Goal: Information Seeking & Learning: Learn about a topic

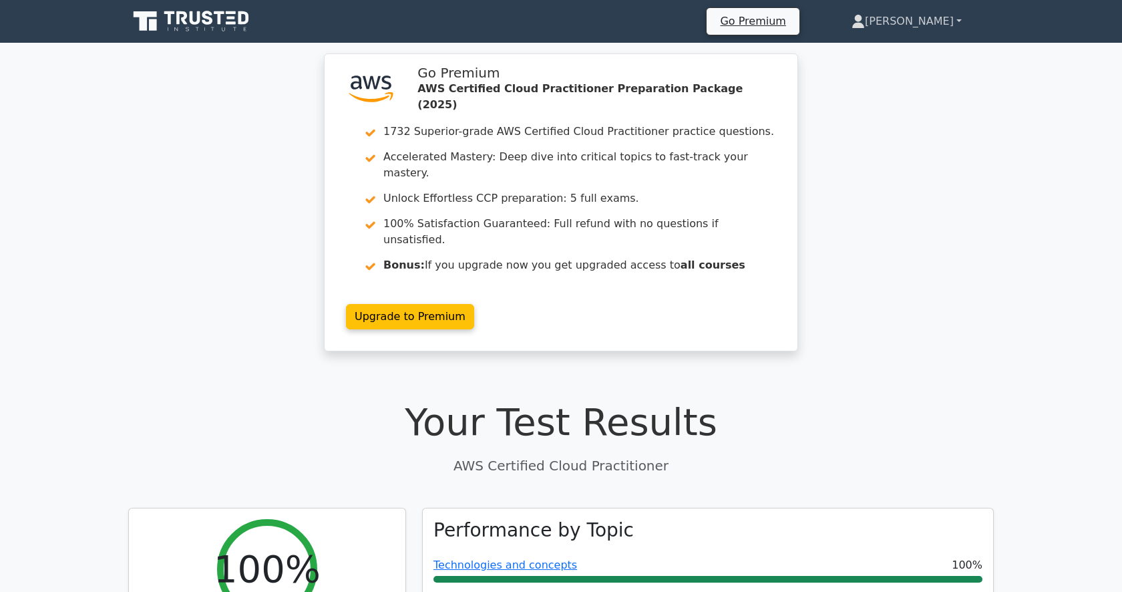
click at [944, 24] on link "[PERSON_NAME]" at bounding box center [907, 21] width 174 height 27
click at [890, 50] on link "Profile" at bounding box center [873, 52] width 106 height 21
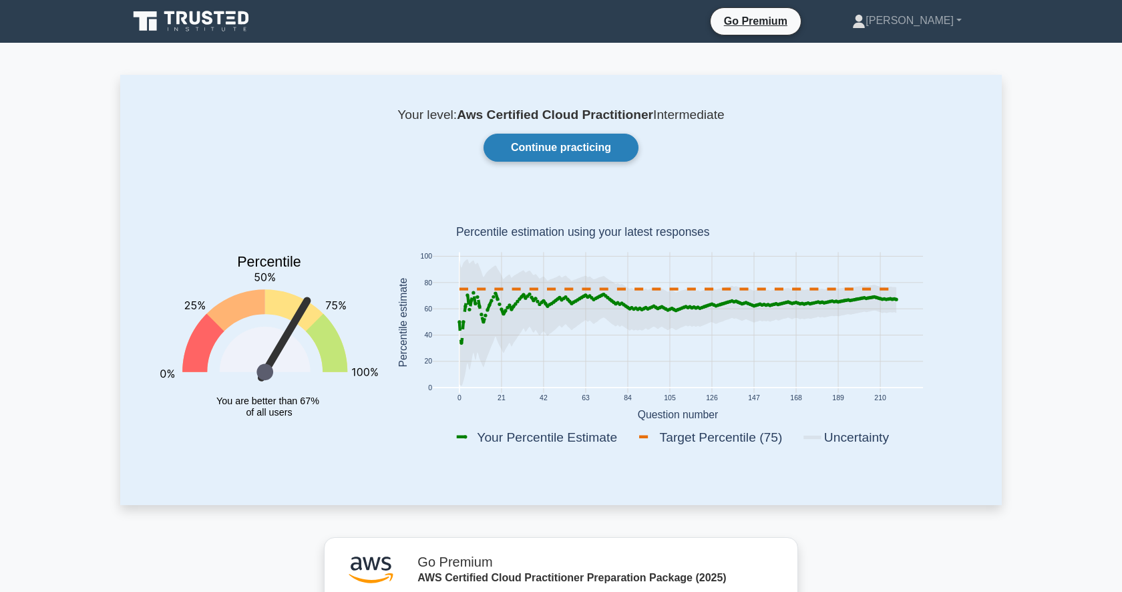
click at [538, 152] on link "Continue practicing" at bounding box center [561, 148] width 155 height 28
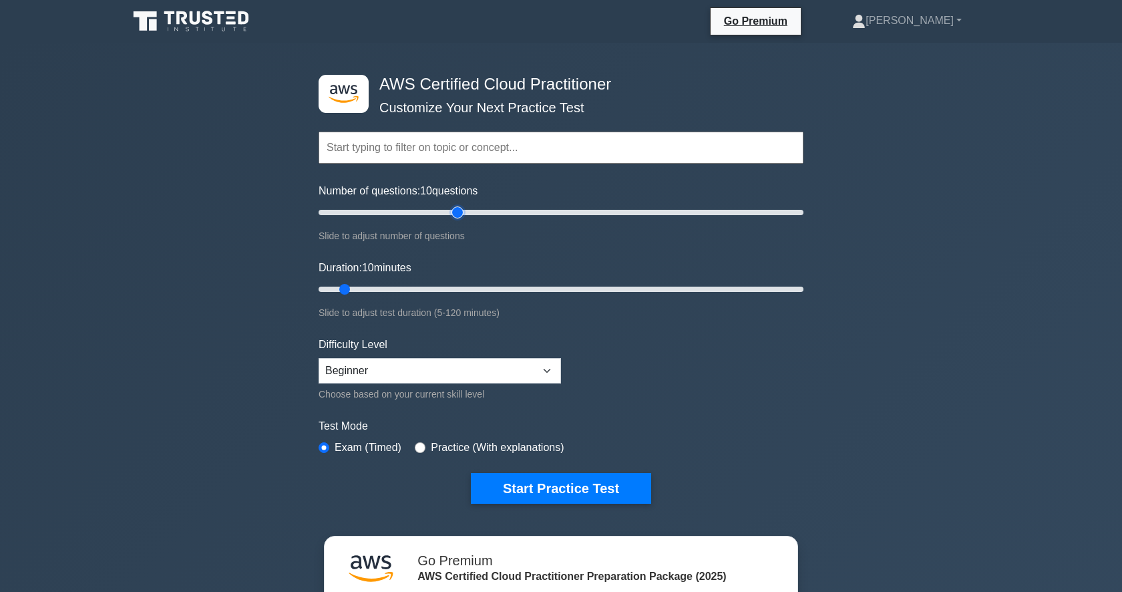
click at [454, 216] on input "Number of questions: 10 questions" at bounding box center [561, 212] width 485 height 16
click at [426, 216] on input "Number of questions: 45 questions" at bounding box center [561, 212] width 485 height 16
click at [393, 216] on input "Number of questions: 45 questions" at bounding box center [561, 212] width 485 height 16
type input "25"
click at [373, 216] on input "Number of questions: 35 questions" at bounding box center [561, 212] width 485 height 16
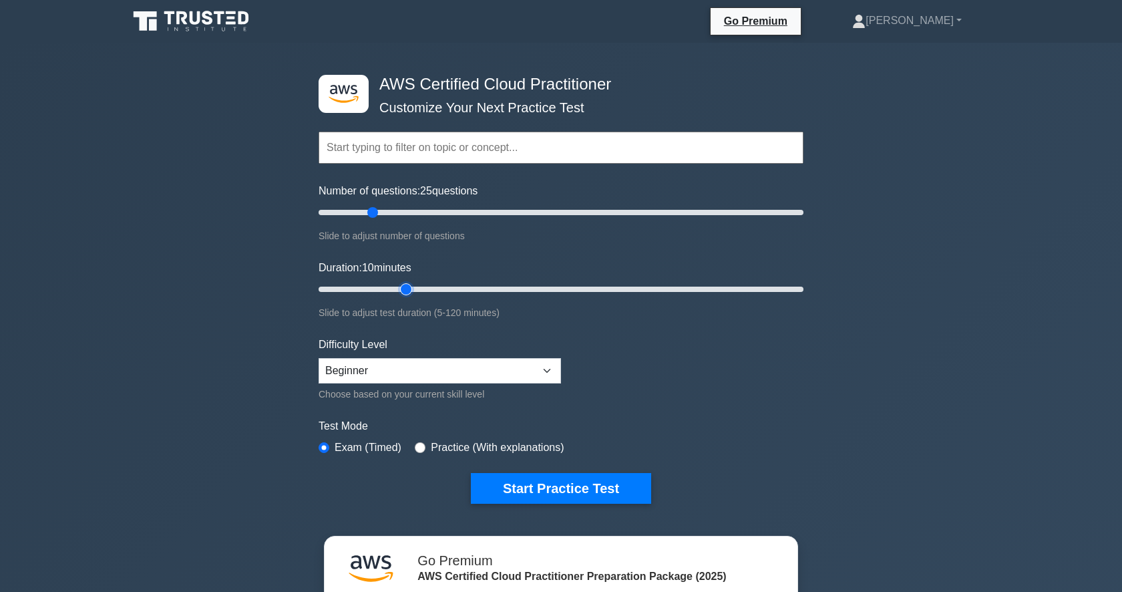
type input "25"
click at [401, 284] on input "Duration: 10 minutes" at bounding box center [561, 289] width 485 height 16
click at [598, 492] on button "Start Practice Test" at bounding box center [561, 488] width 180 height 31
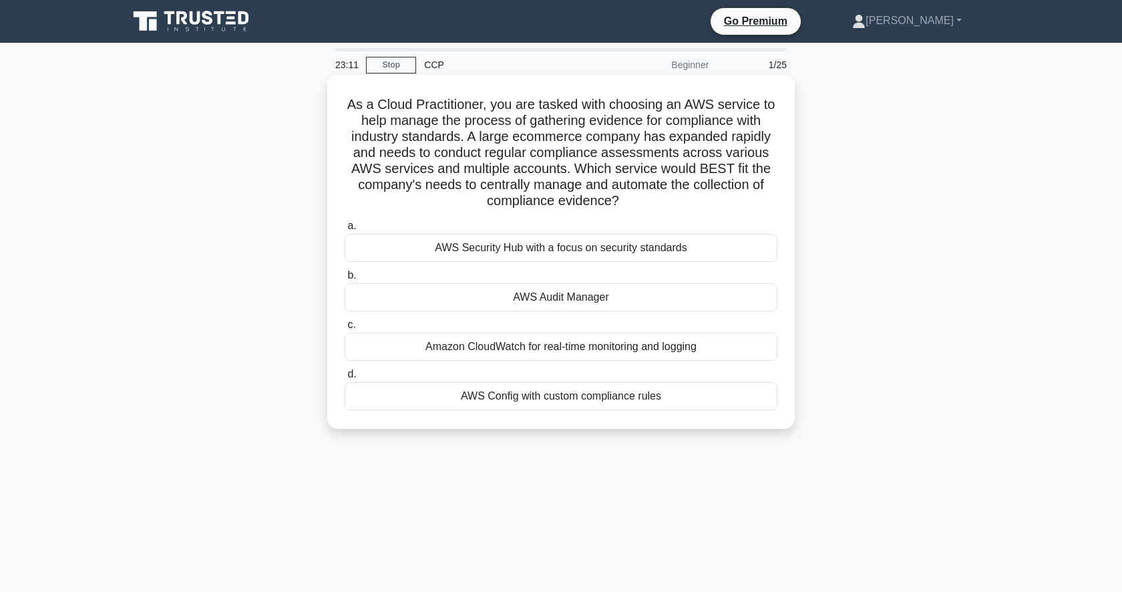
click at [627, 297] on div "AWS Audit Manager" at bounding box center [561, 297] width 433 height 28
click at [345, 280] on input "b. AWS Audit Manager" at bounding box center [345, 275] width 0 height 9
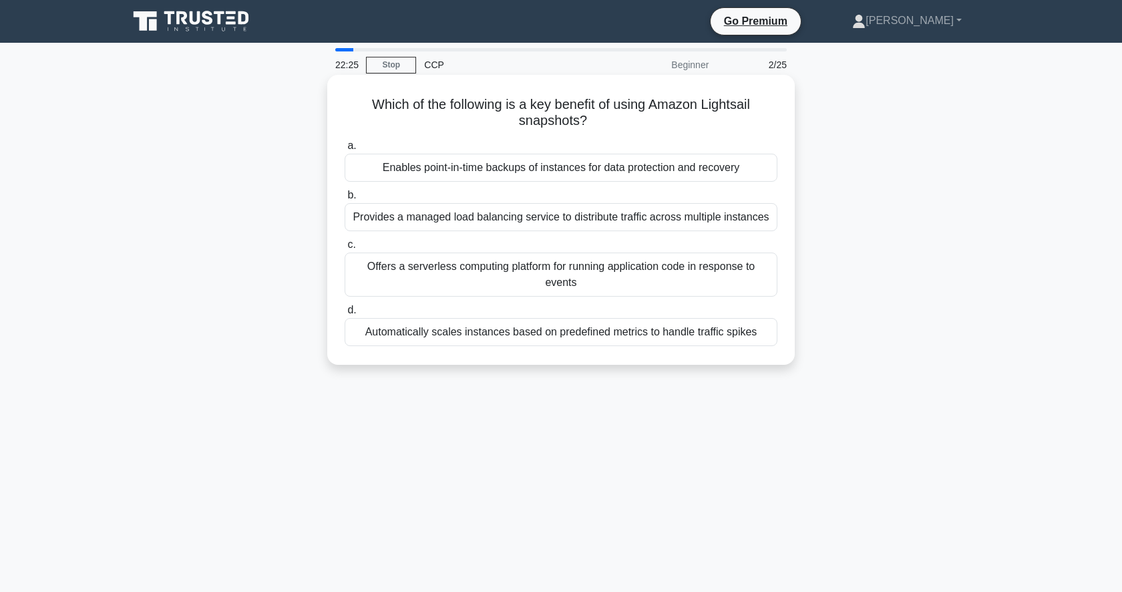
click at [511, 171] on div "Enables point-in-time backups of instances for data protection and recovery" at bounding box center [561, 168] width 433 height 28
click at [345, 150] on input "a. Enables point-in-time backups of instances for data protection and recovery" at bounding box center [345, 146] width 0 height 9
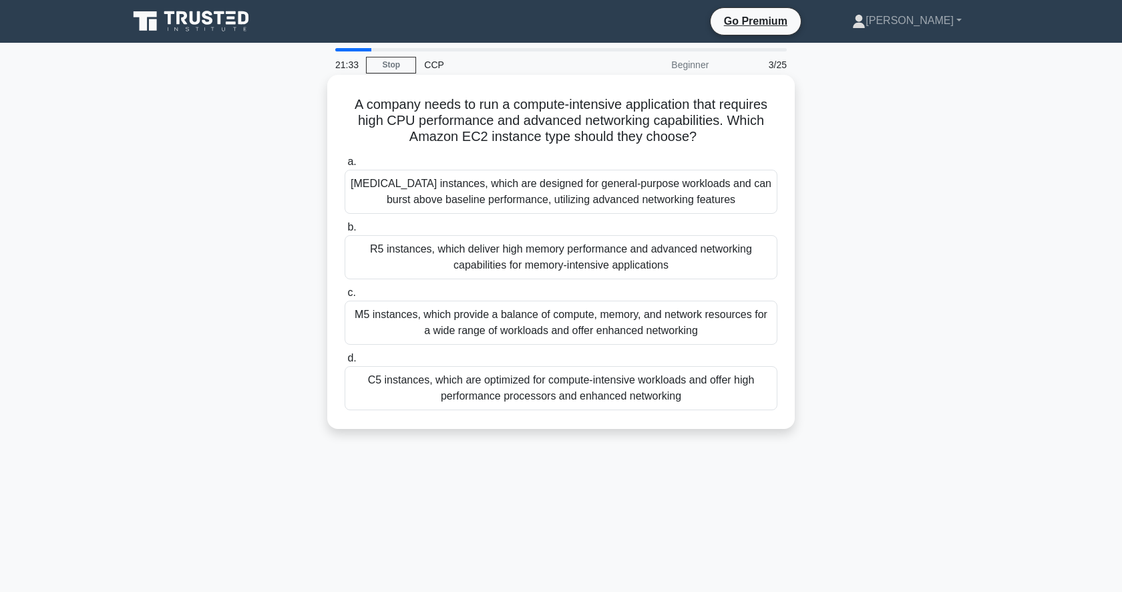
click at [598, 389] on div "C5 instances, which are optimized for compute-intensive workloads and offer hig…" at bounding box center [561, 388] width 433 height 44
click at [345, 363] on input "d. C5 instances, which are optimized for compute-intensive workloads and offer …" at bounding box center [345, 358] width 0 height 9
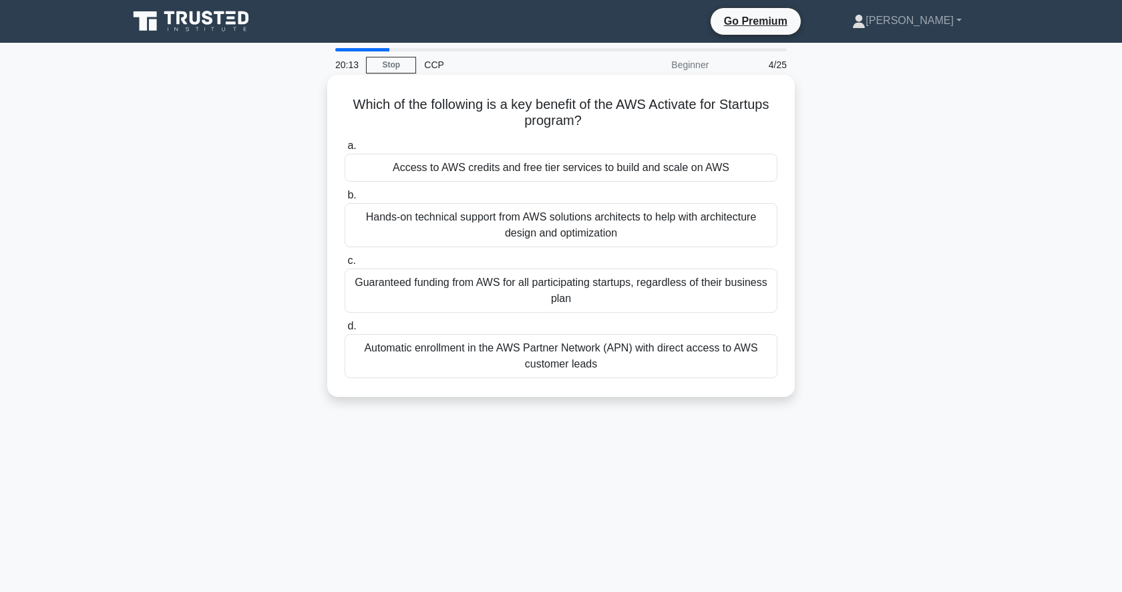
click at [731, 232] on div "Hands-on technical support from AWS solutions architects to help with architect…" at bounding box center [561, 225] width 433 height 44
click at [345, 200] on input "b. Hands-on technical support from AWS solutions architects to help with archit…" at bounding box center [345, 195] width 0 height 9
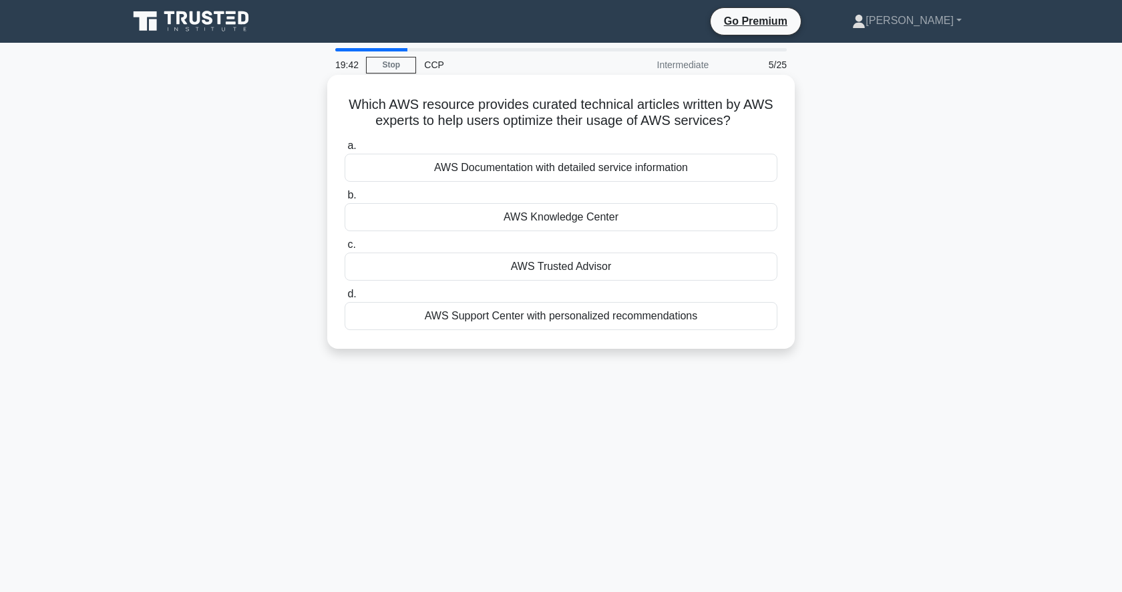
click at [716, 222] on div "AWS Knowledge Center" at bounding box center [561, 217] width 433 height 28
click at [345, 200] on input "b. AWS Knowledge Center" at bounding box center [345, 195] width 0 height 9
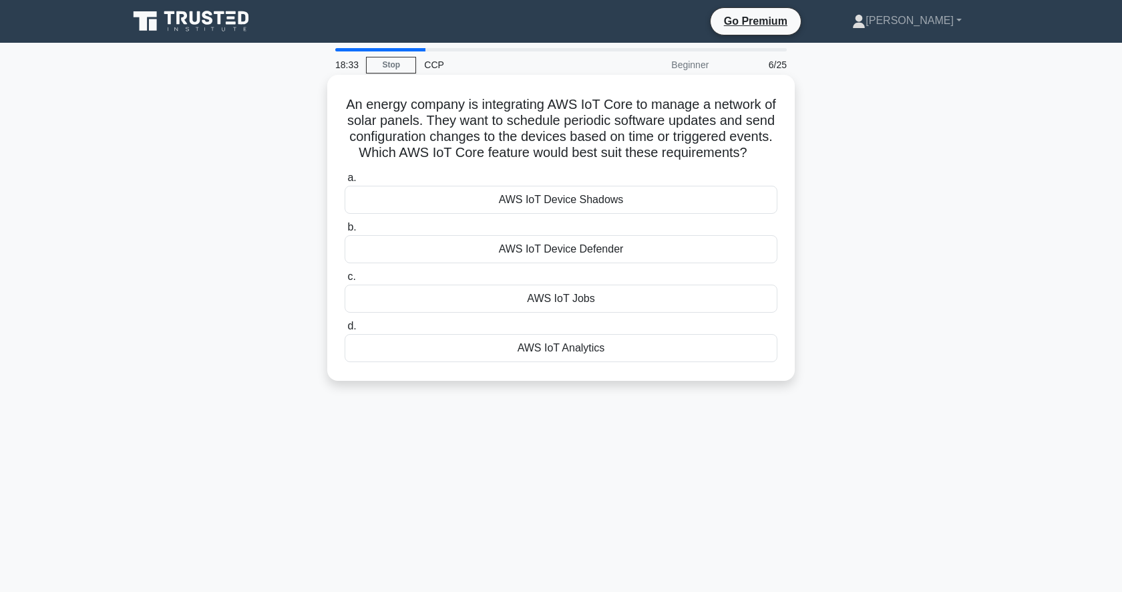
click at [695, 258] on div "AWS IoT Device Defender" at bounding box center [561, 249] width 433 height 28
click at [345, 232] on input "b. AWS IoT Device Defender" at bounding box center [345, 227] width 0 height 9
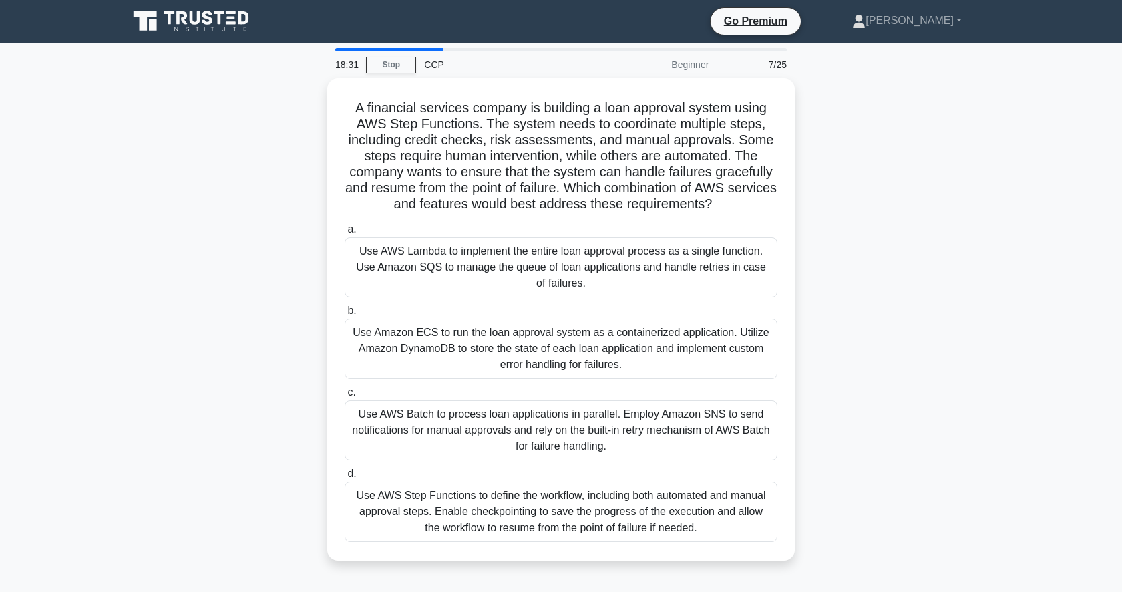
drag, startPoint x: 781, startPoint y: 261, endPoint x: 824, endPoint y: 297, distance: 55.5
click at [824, 298] on div "A financial services company is building a loan approval system using AWS Step …" at bounding box center [561, 327] width 882 height 498
click at [824, 297] on div "A financial services company is building a loan approval system using AWS Step …" at bounding box center [561, 327] width 882 height 498
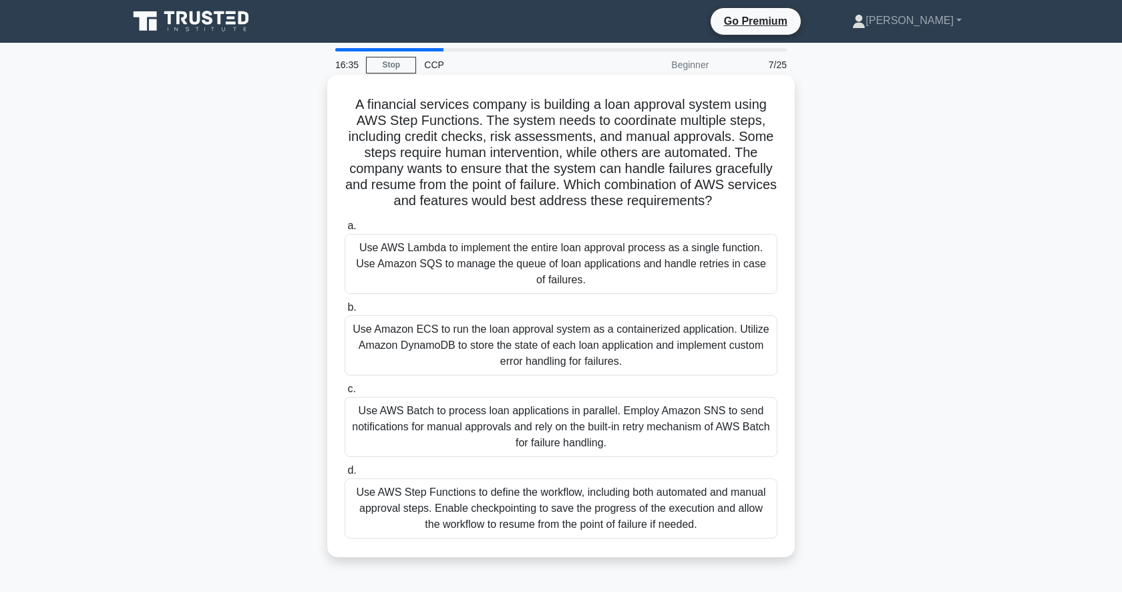
click at [682, 538] on div "Use AWS Step Functions to define the workflow, including both automated and man…" at bounding box center [561, 508] width 433 height 60
click at [345, 475] on input "d. Use AWS Step Functions to define the workflow, including both automated and …" at bounding box center [345, 470] width 0 height 9
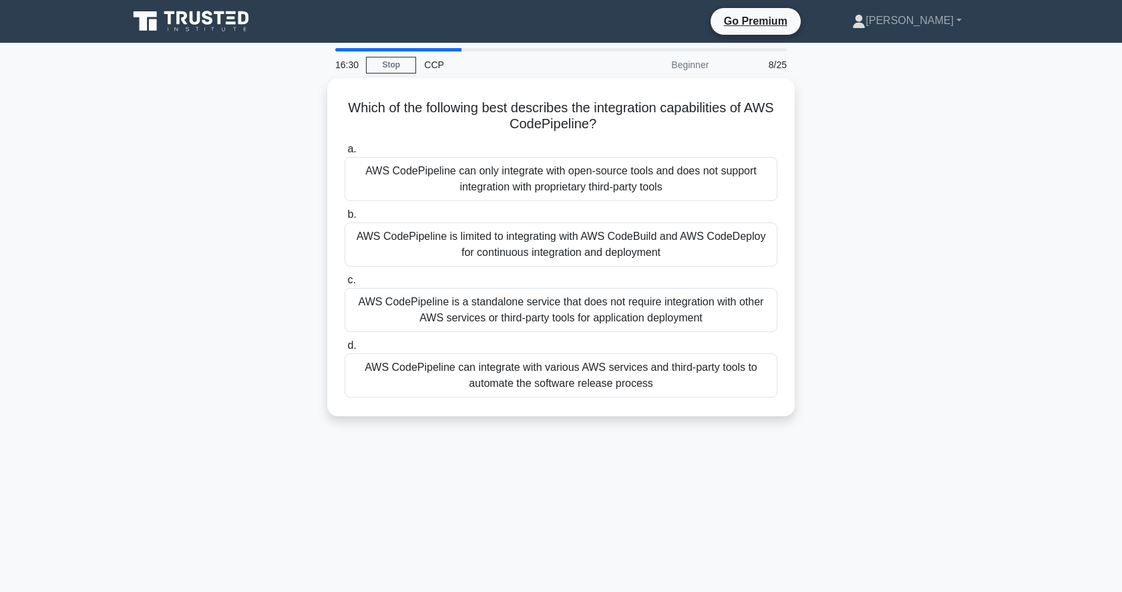
click at [682, 538] on div "16:30 Stop CCP Beginner 8/25 Which of the following best describes the integrat…" at bounding box center [561, 382] width 882 height 668
drag, startPoint x: 672, startPoint y: 387, endPoint x: 670, endPoint y: 442, distance: 55.5
click at [670, 442] on div "15:53 Stop CCP Beginner 8/25 Which of the following best describes the integrat…" at bounding box center [561, 382] width 882 height 668
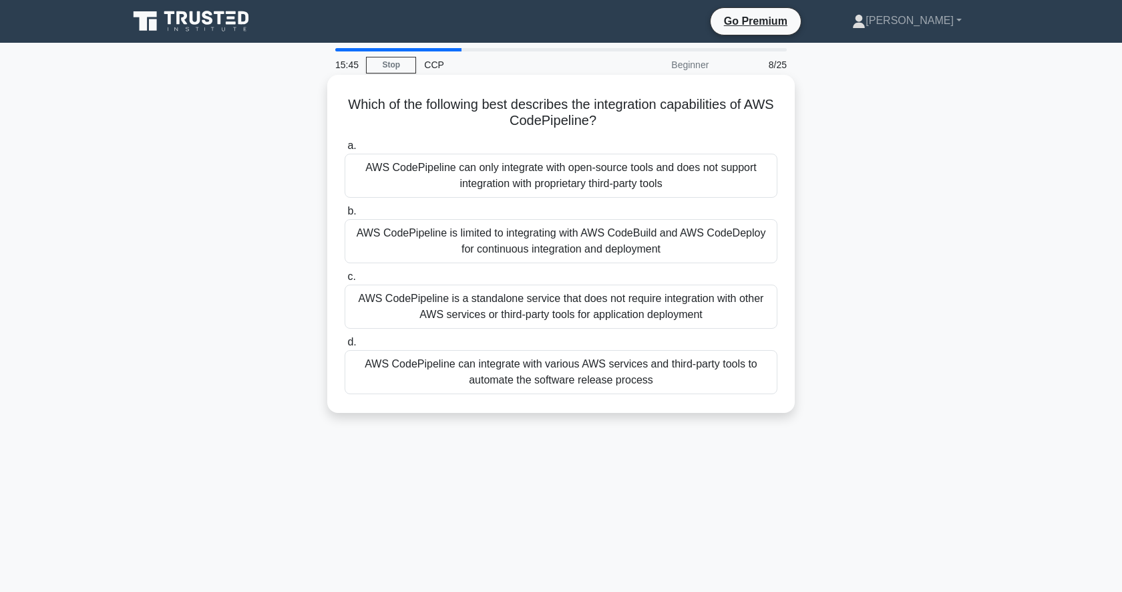
click at [710, 377] on div "AWS CodePipeline can integrate with various AWS services and third-party tools …" at bounding box center [561, 372] width 433 height 44
click at [345, 347] on input "d. AWS CodePipeline can integrate with various AWS services and third-party too…" at bounding box center [345, 342] width 0 height 9
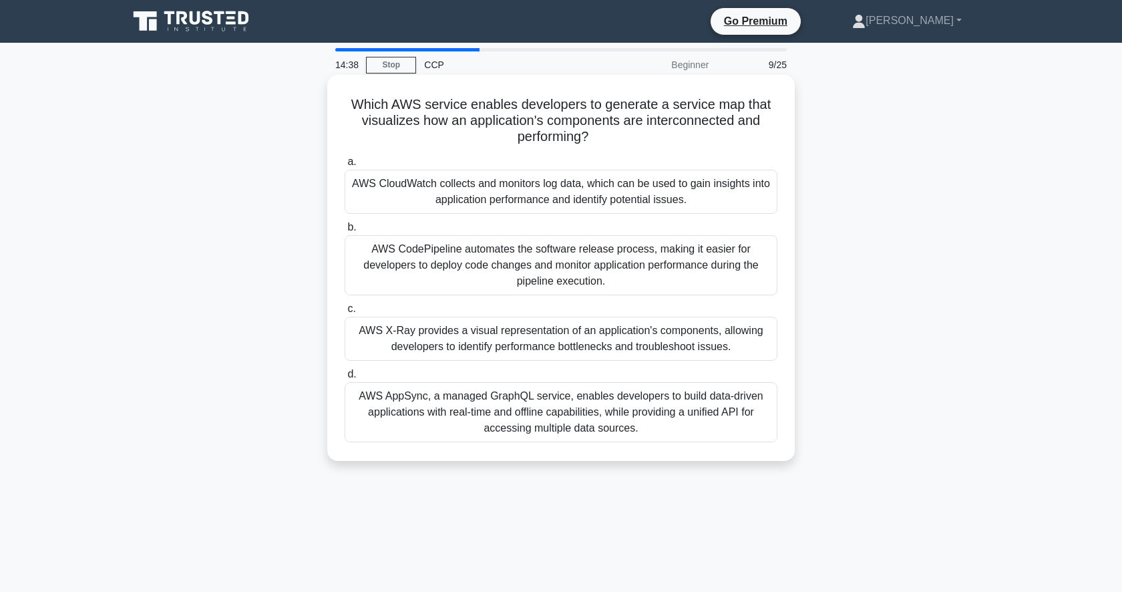
click at [686, 339] on div "AWS X-Ray provides a visual representation of an application's components, allo…" at bounding box center [561, 339] width 433 height 44
click at [345, 313] on input "c. AWS X-Ray provides a visual representation of an application's components, a…" at bounding box center [345, 309] width 0 height 9
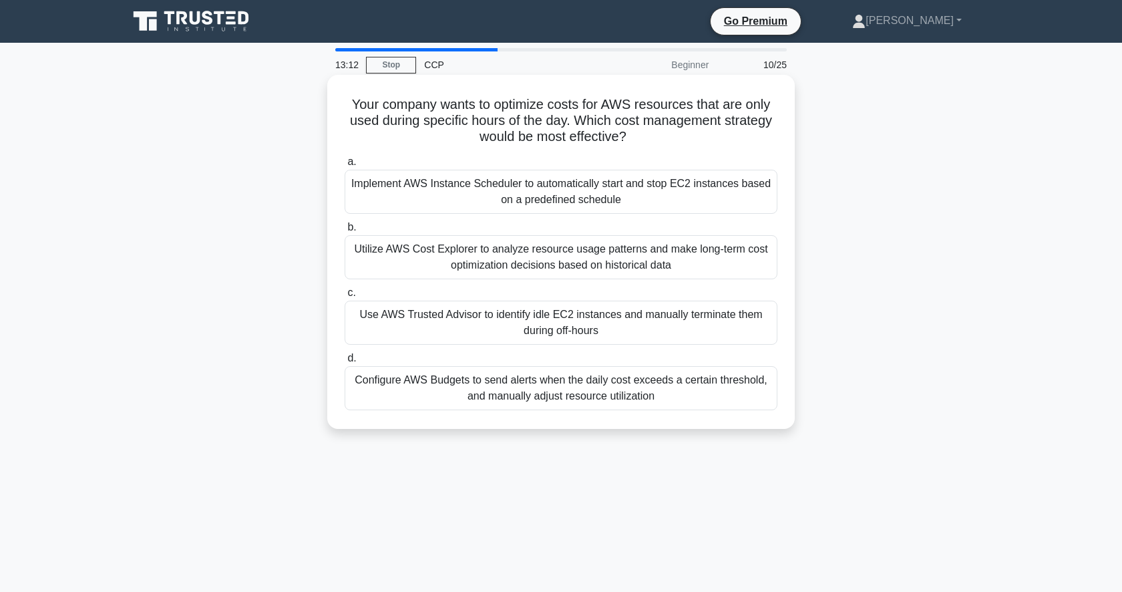
drag, startPoint x: 760, startPoint y: 168, endPoint x: 755, endPoint y: 179, distance: 11.9
click at [755, 179] on label "a. Implement AWS Instance Scheduler to automatically start and stop EC2 instanc…" at bounding box center [561, 184] width 433 height 60
click at [755, 179] on div "Implement AWS Instance Scheduler to automatically start and stop EC2 instances …" at bounding box center [561, 192] width 433 height 44
click at [345, 166] on input "a. Implement AWS Instance Scheduler to automatically start and stop EC2 instanc…" at bounding box center [345, 162] width 0 height 9
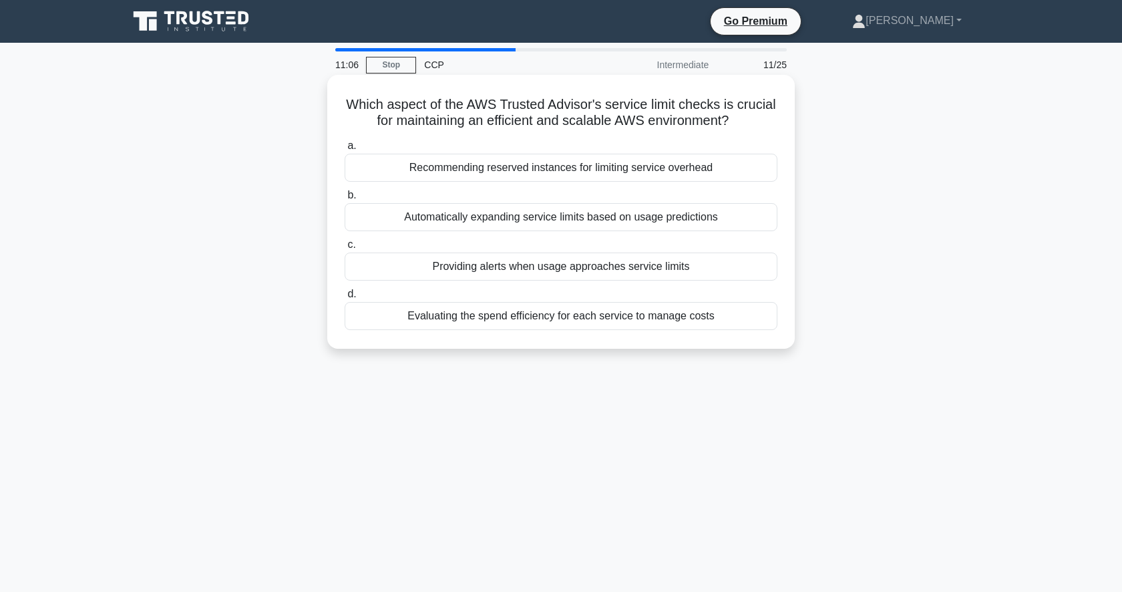
click at [583, 319] on div "Evaluating the spend efficiency for each service to manage costs" at bounding box center [561, 316] width 433 height 28
click at [345, 299] on input "d. Evaluating the spend efficiency for each service to manage costs" at bounding box center [345, 294] width 0 height 9
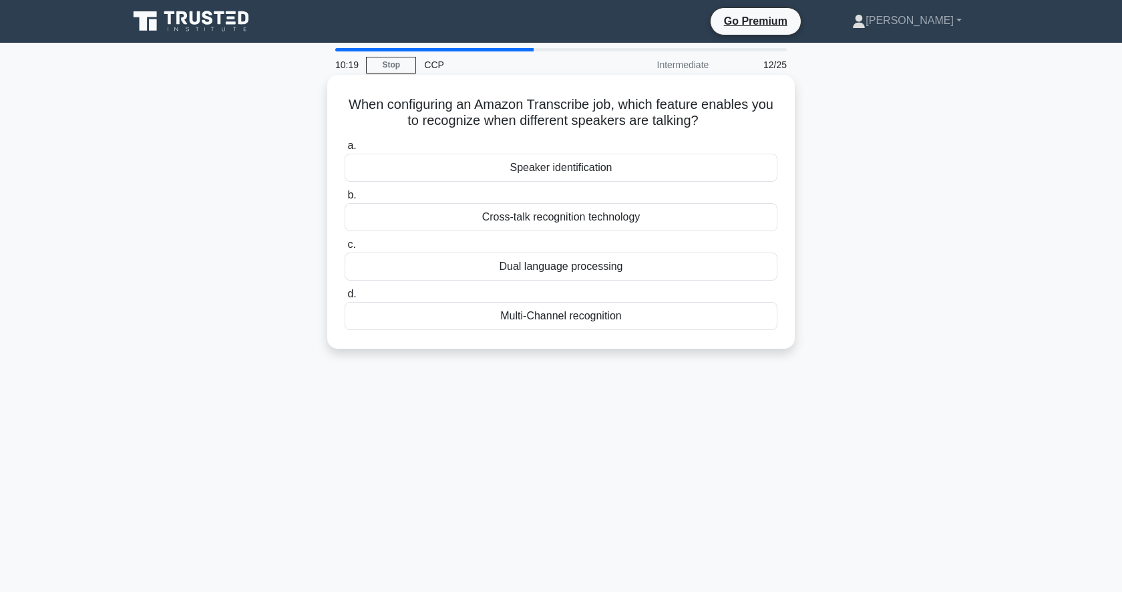
click at [600, 313] on div "Multi-Channel recognition" at bounding box center [561, 316] width 433 height 28
click at [345, 299] on input "d. Multi-Channel recognition" at bounding box center [345, 294] width 0 height 9
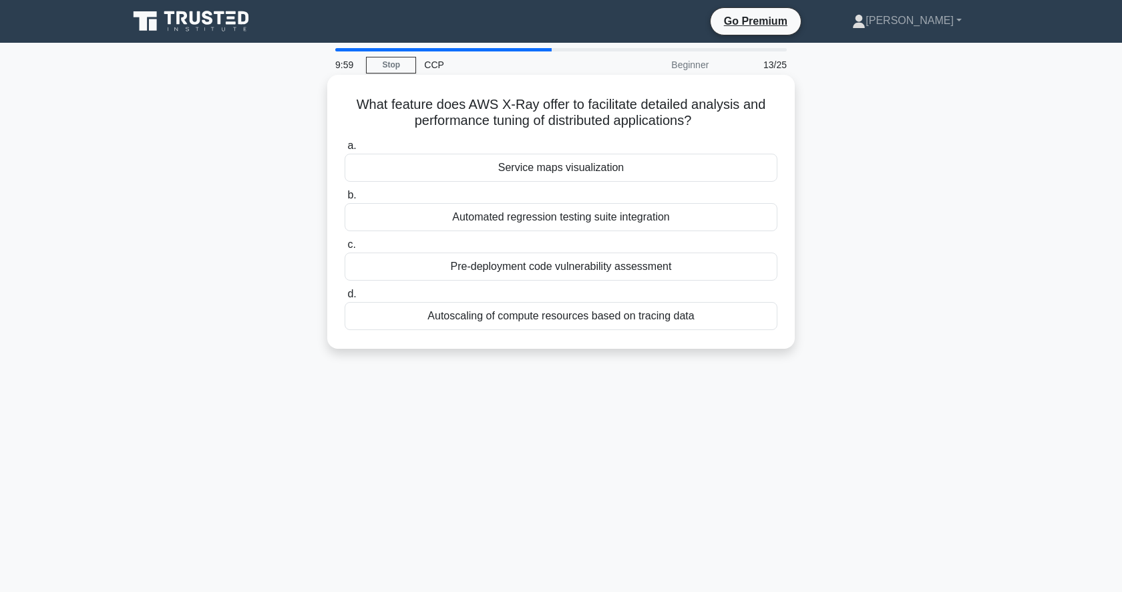
click at [618, 155] on div "Service maps visualization" at bounding box center [561, 168] width 433 height 28
click at [345, 150] on input "a. Service maps visualization" at bounding box center [345, 146] width 0 height 9
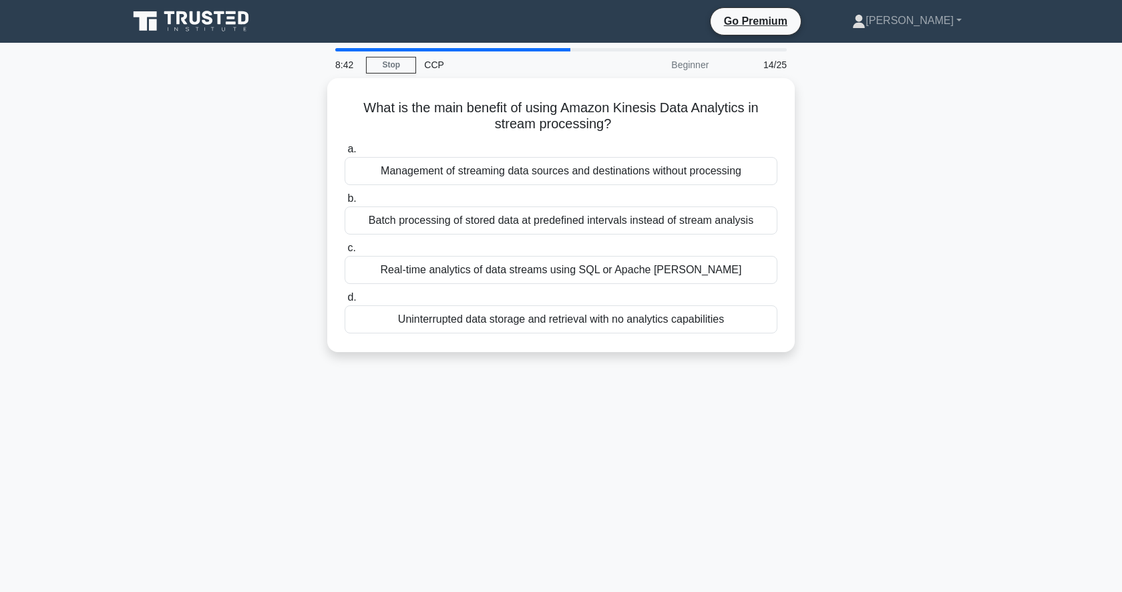
drag, startPoint x: 584, startPoint y: 279, endPoint x: 949, endPoint y: 397, distance: 383.2
click at [949, 397] on div "8:42 Stop CCP Beginner 14/25 What is the main benefit of using Amazon Kinesis D…" at bounding box center [561, 382] width 882 height 668
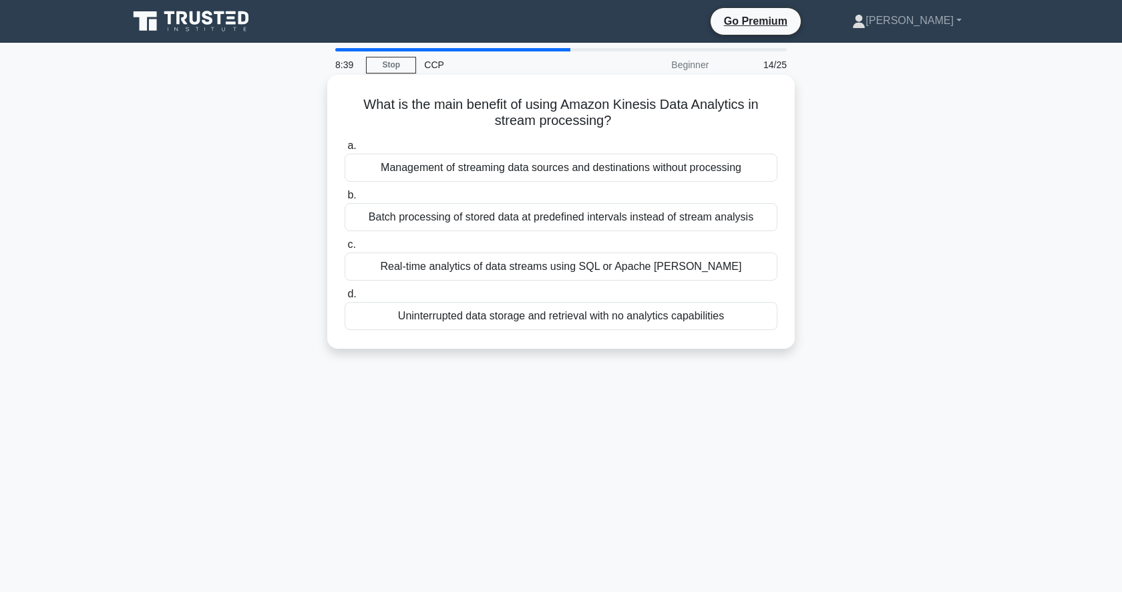
click at [691, 254] on div "Real-time analytics of data streams using SQL or Apache Flink" at bounding box center [561, 266] width 433 height 28
click at [345, 249] on input "c. Real-time analytics of data streams using SQL or Apache Flink" at bounding box center [345, 244] width 0 height 9
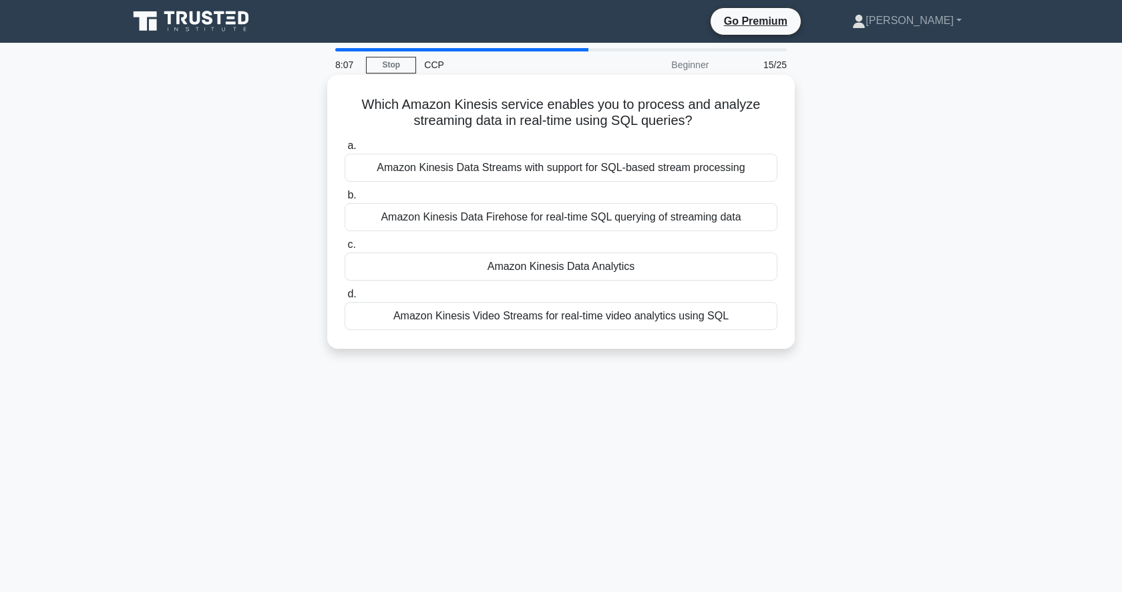
click at [645, 268] on div "Amazon Kinesis Data Analytics" at bounding box center [561, 266] width 433 height 28
click at [345, 249] on input "c. Amazon Kinesis Data Analytics" at bounding box center [345, 244] width 0 height 9
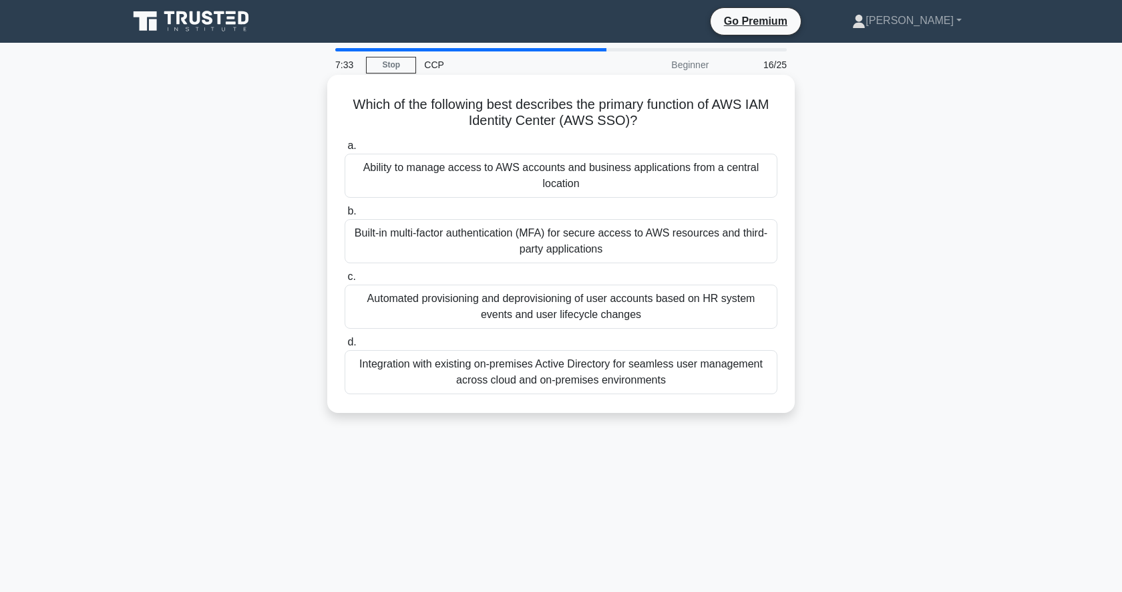
click at [613, 178] on div "Ability to manage access to AWS accounts and business applications from a centr…" at bounding box center [561, 176] width 433 height 44
click at [345, 150] on input "a. Ability to manage access to AWS accounts and business applications from a ce…" at bounding box center [345, 146] width 0 height 9
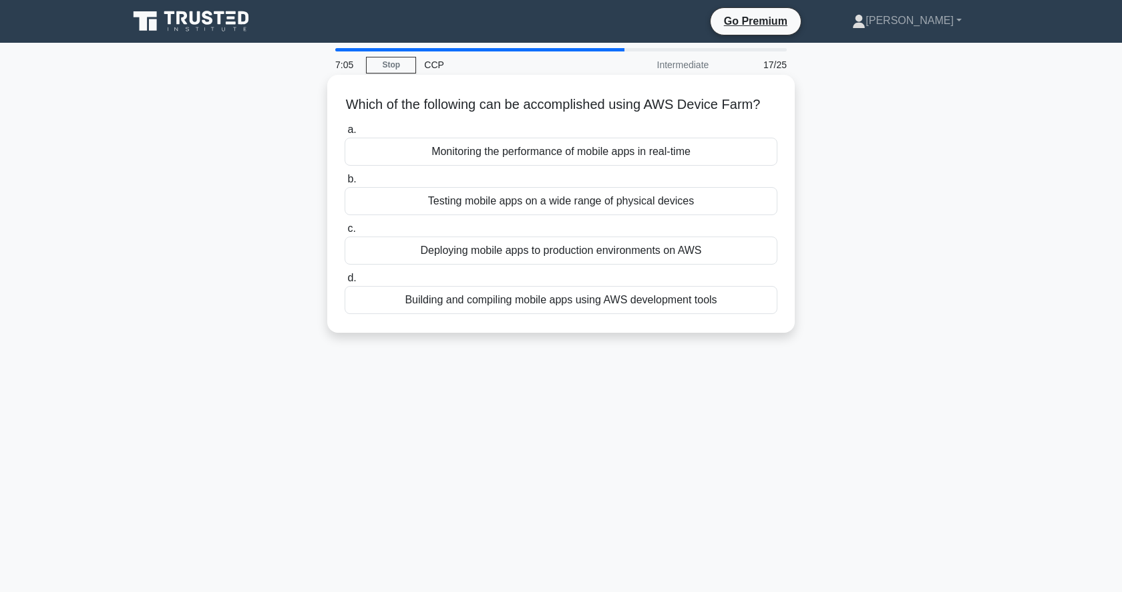
click at [660, 202] on div "Testing mobile apps on a wide range of physical devices" at bounding box center [561, 201] width 433 height 28
click at [345, 184] on input "b. Testing mobile apps on a wide range of physical devices" at bounding box center [345, 179] width 0 height 9
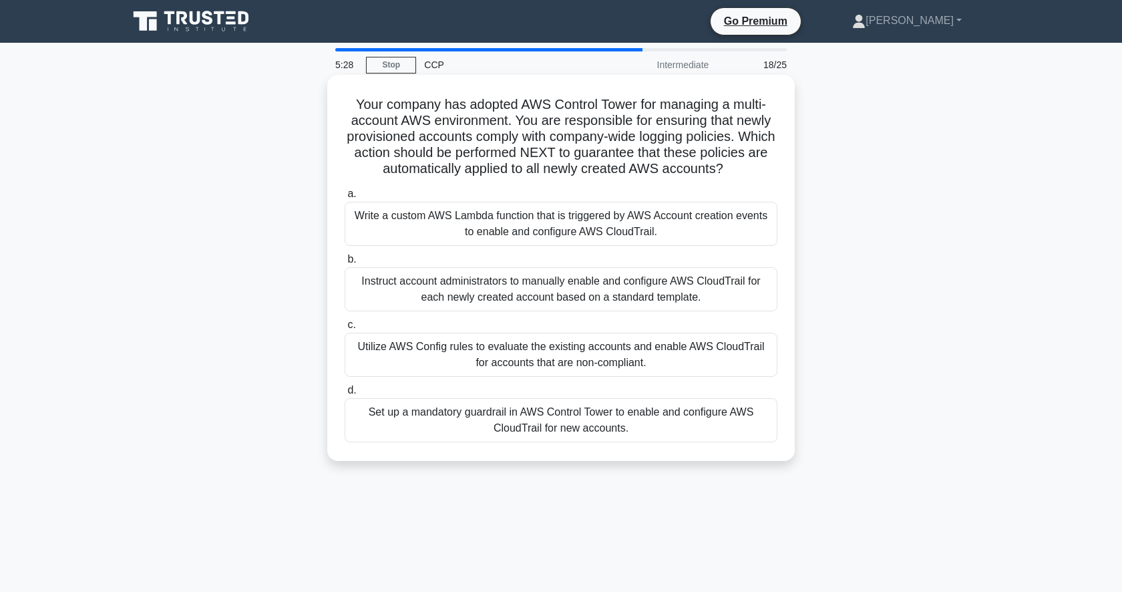
click at [665, 415] on div "Set up a mandatory guardrail in AWS Control Tower to enable and configure AWS C…" at bounding box center [561, 420] width 433 height 44
click at [345, 395] on input "d. Set up a mandatory guardrail in AWS Control Tower to enable and configure AW…" at bounding box center [345, 390] width 0 height 9
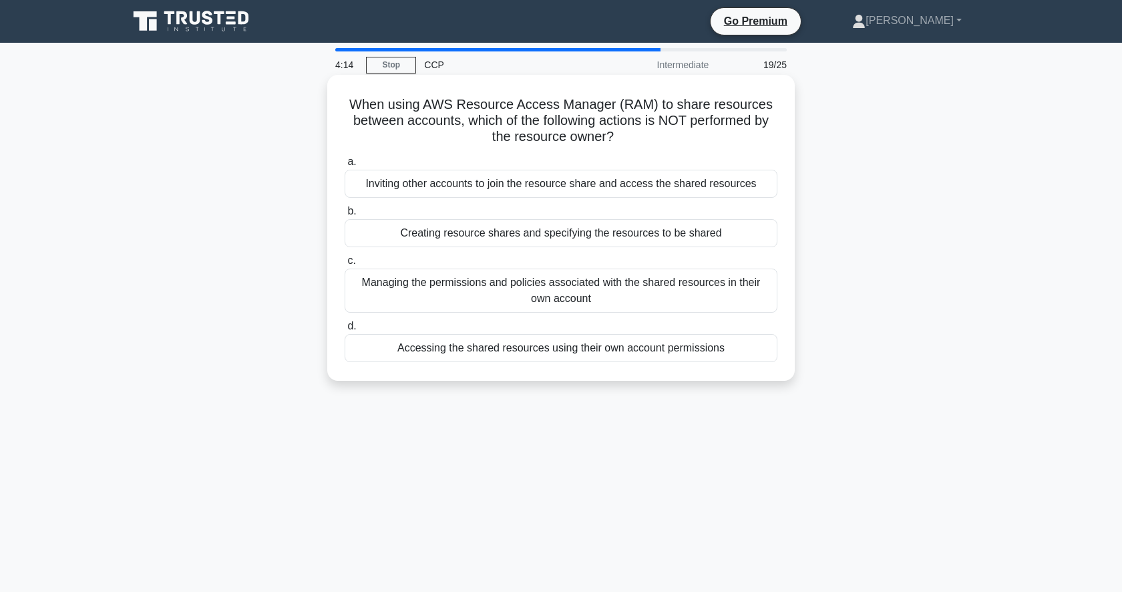
click at [621, 172] on div "Inviting other accounts to join the resource share and access the shared resour…" at bounding box center [561, 184] width 433 height 28
click at [345, 166] on input "a. Inviting other accounts to join the resource share and access the shared res…" at bounding box center [345, 162] width 0 height 9
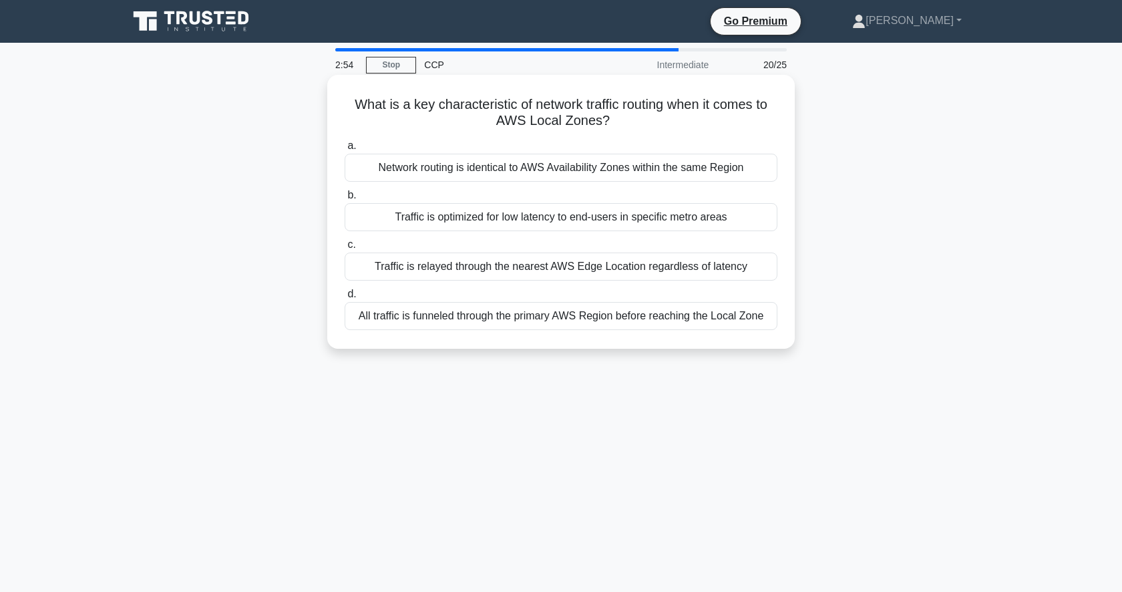
click at [596, 271] on div "Traffic is relayed through the nearest AWS Edge Location regardless of latency" at bounding box center [561, 266] width 433 height 28
click at [345, 249] on input "c. Traffic is relayed through the nearest AWS Edge Location regardless of laten…" at bounding box center [345, 244] width 0 height 9
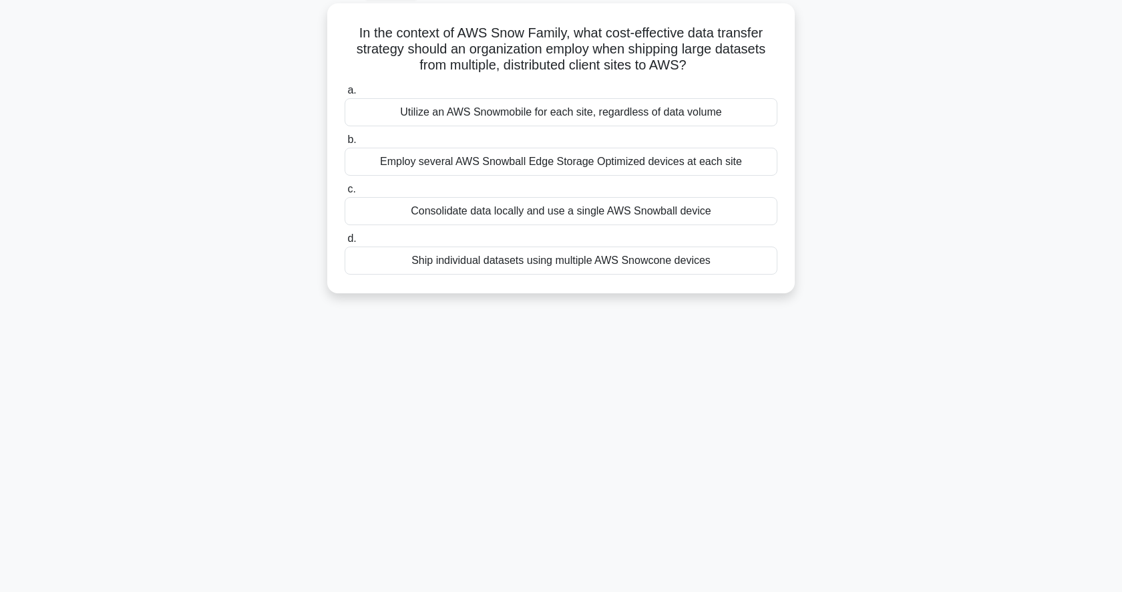
scroll to position [72, 0]
click at [626, 212] on div "Consolidate data locally and use a single AWS Snowball device" at bounding box center [561, 210] width 433 height 28
click at [345, 193] on input "c. Consolidate data locally and use a single AWS Snowball device" at bounding box center [345, 188] width 0 height 9
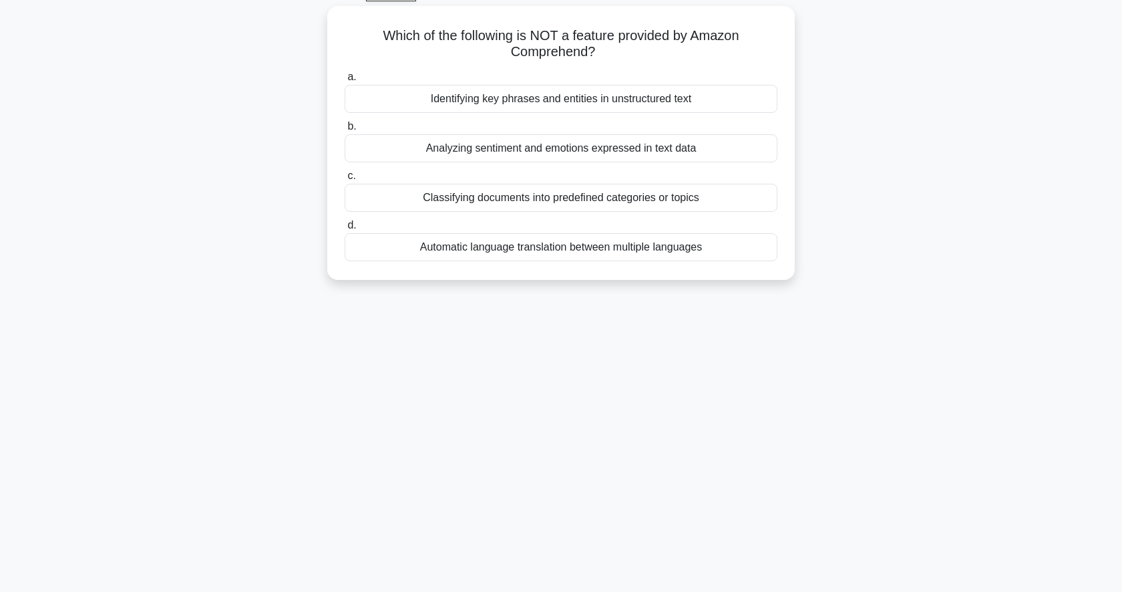
scroll to position [0, 0]
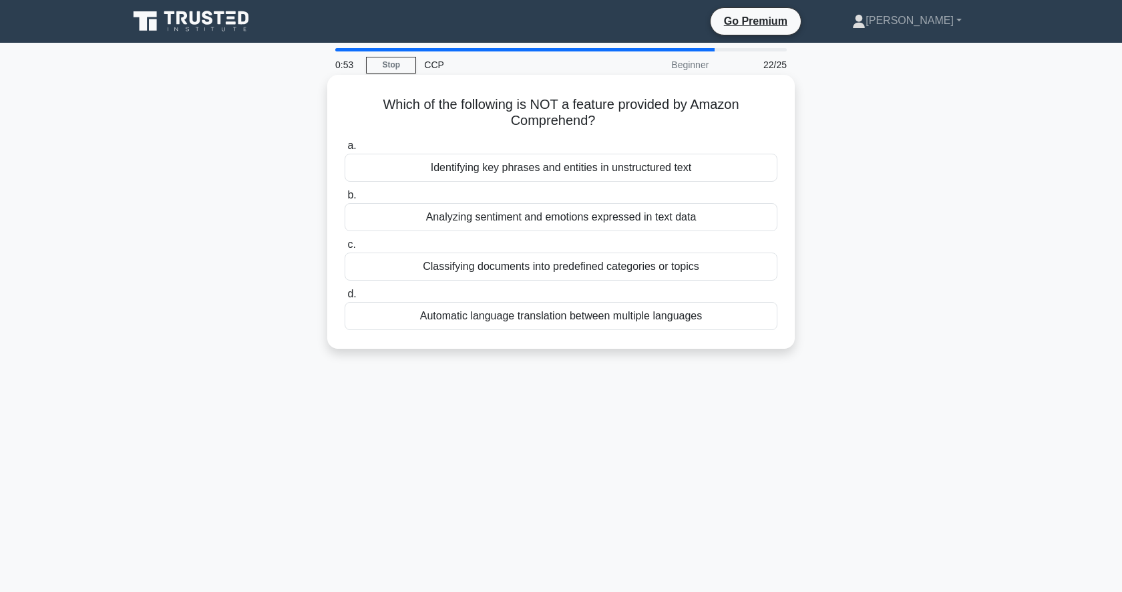
click at [670, 328] on div "Automatic language translation between multiple languages" at bounding box center [561, 316] width 433 height 28
click at [345, 299] on input "d. Automatic language translation between multiple languages" at bounding box center [345, 294] width 0 height 9
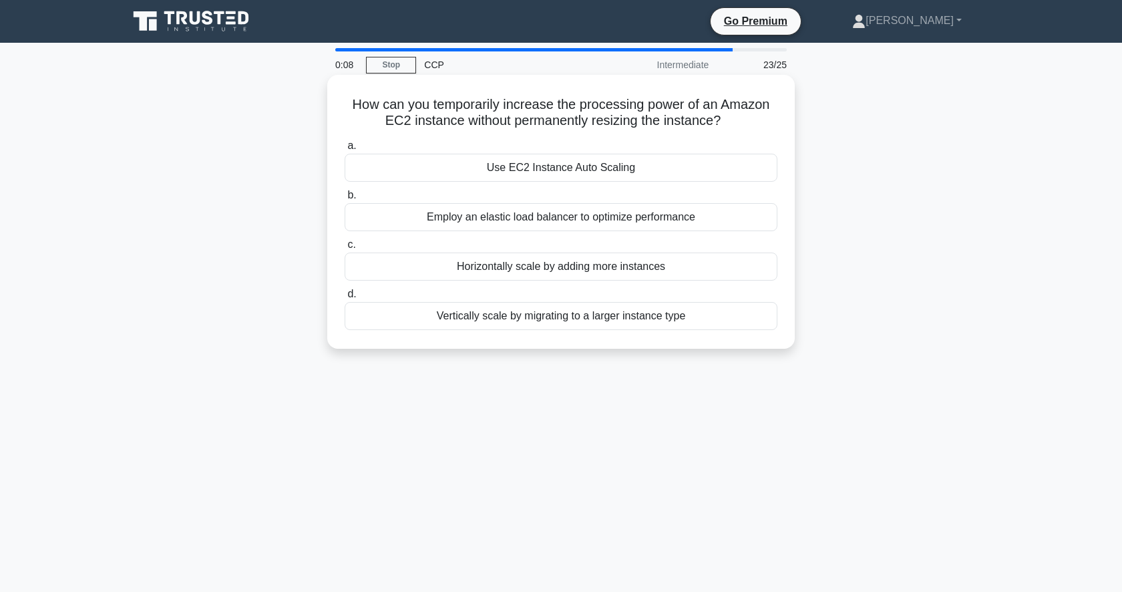
click at [558, 314] on div "Vertically scale by migrating to a larger instance type" at bounding box center [561, 316] width 433 height 28
click at [345, 299] on input "d. Vertically scale by migrating to a larger instance type" at bounding box center [345, 294] width 0 height 9
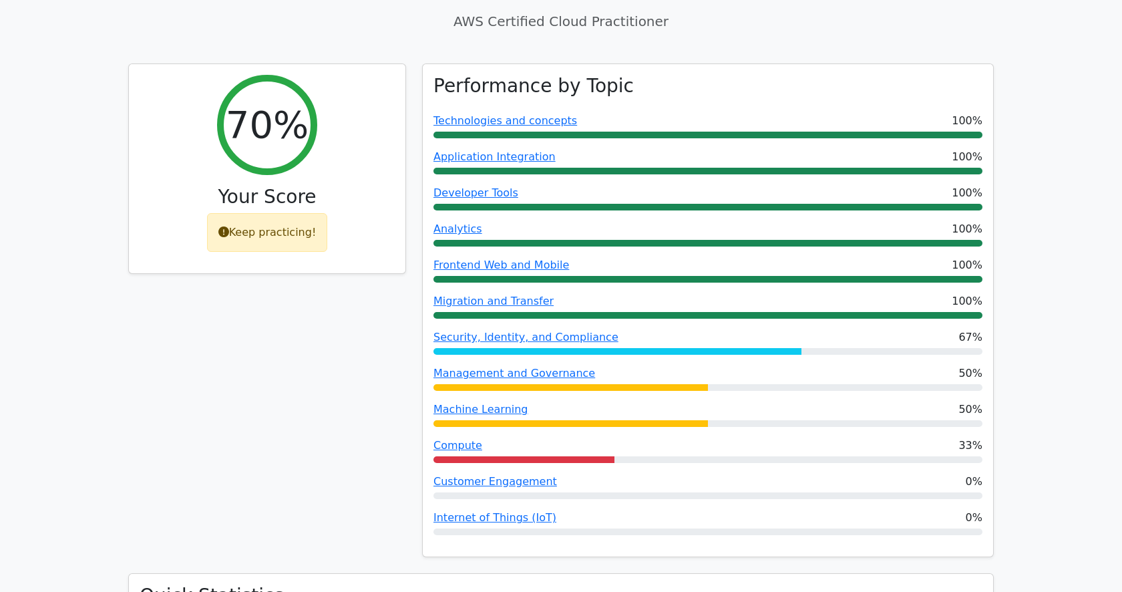
scroll to position [492, 0]
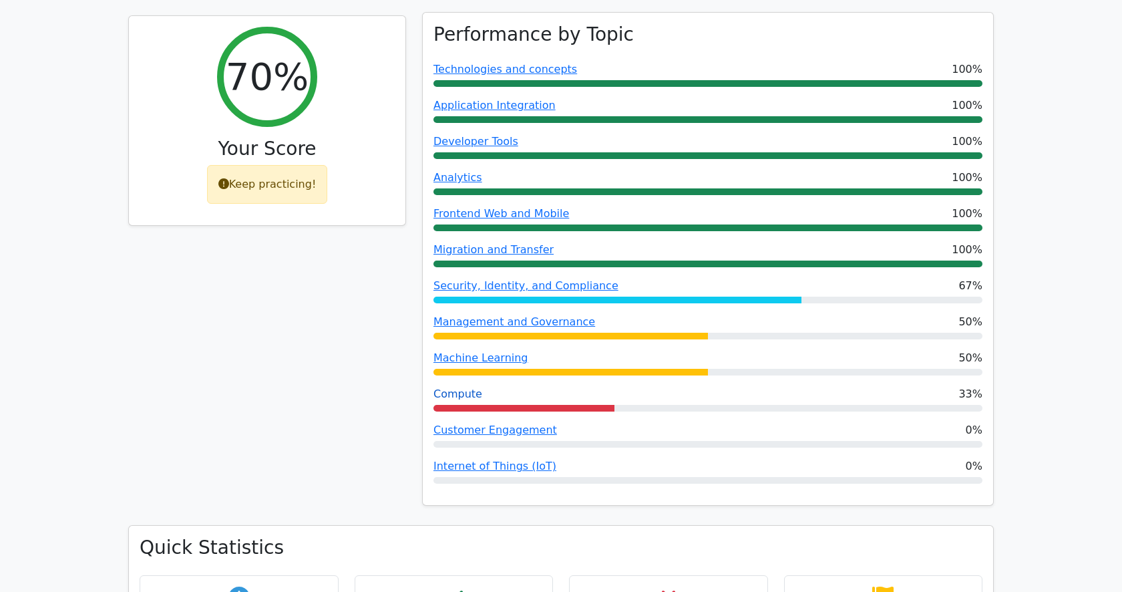
click at [461, 387] on link "Compute" at bounding box center [457, 393] width 49 height 13
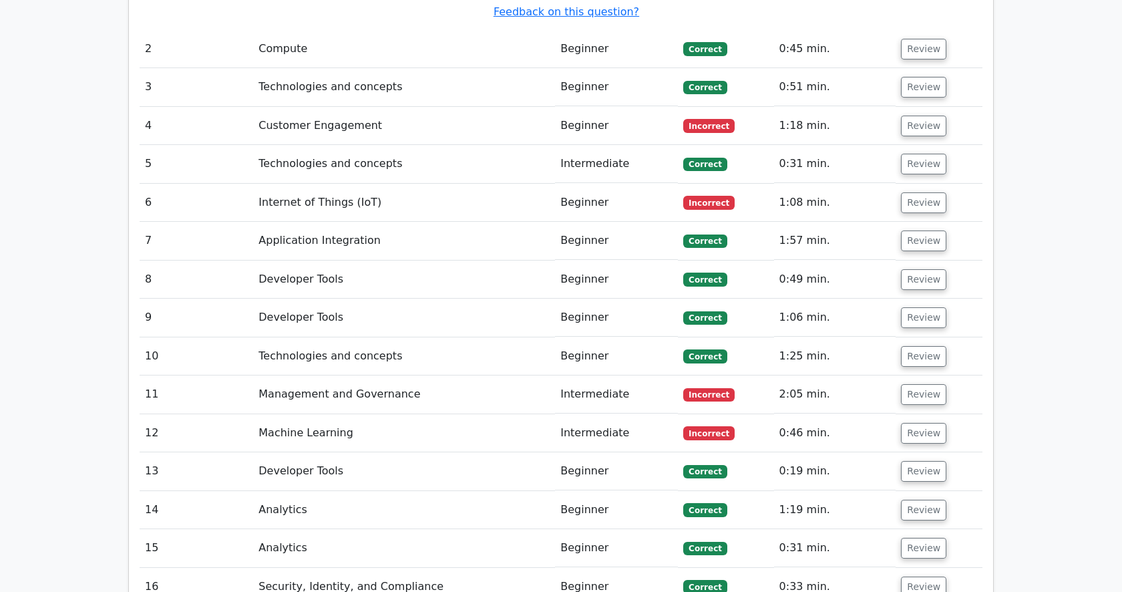
scroll to position [2415, 0]
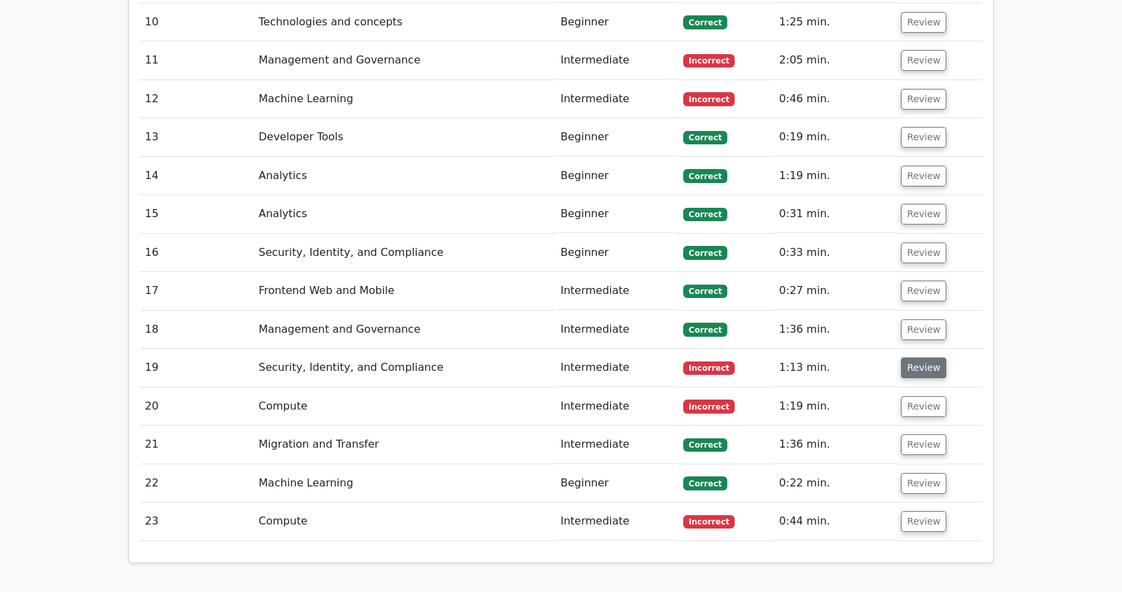
click at [928, 357] on button "Review" at bounding box center [923, 367] width 45 height 21
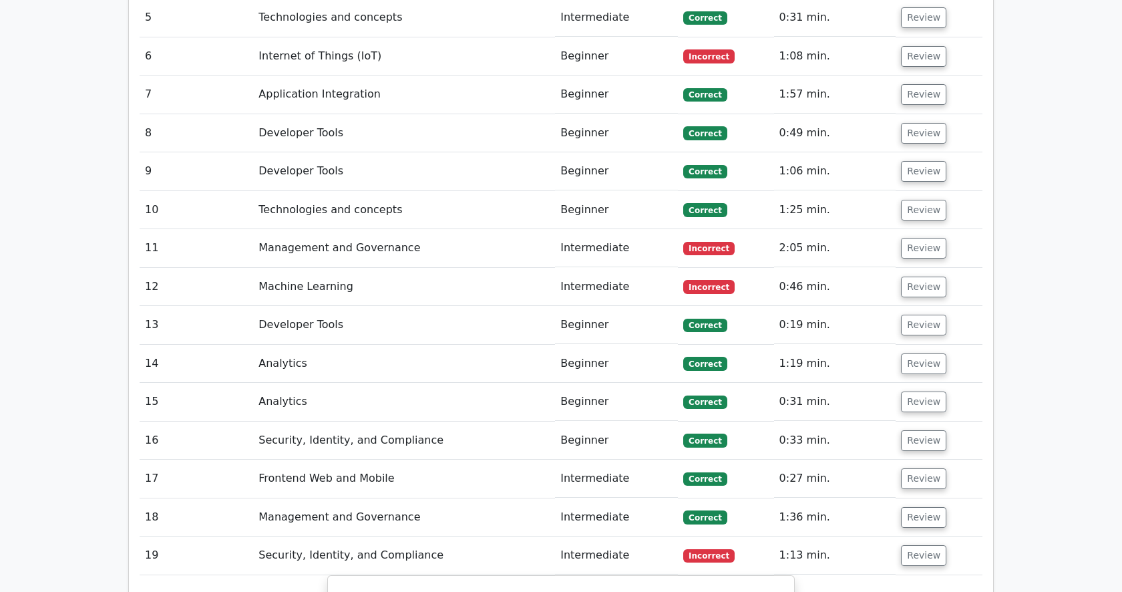
scroll to position [2213, 0]
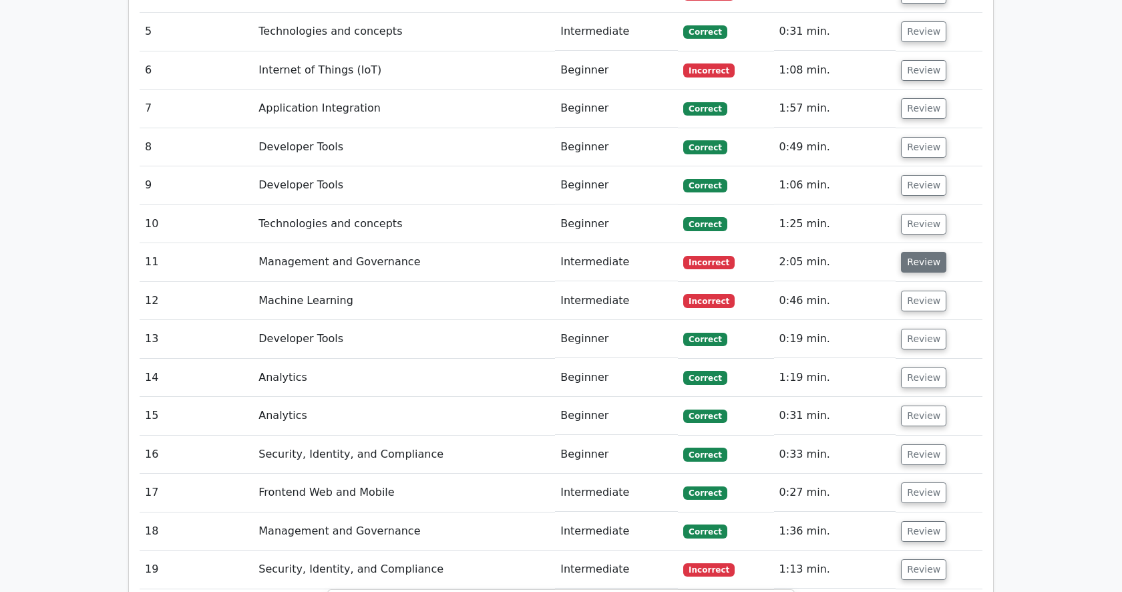
click at [927, 252] on button "Review" at bounding box center [923, 262] width 45 height 21
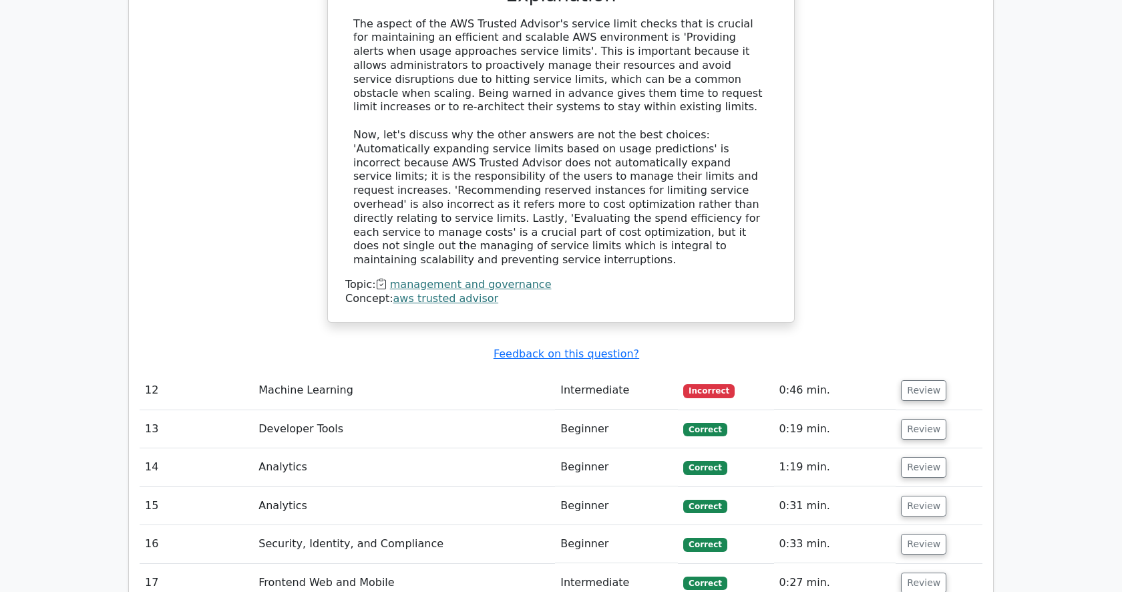
scroll to position [2932, 0]
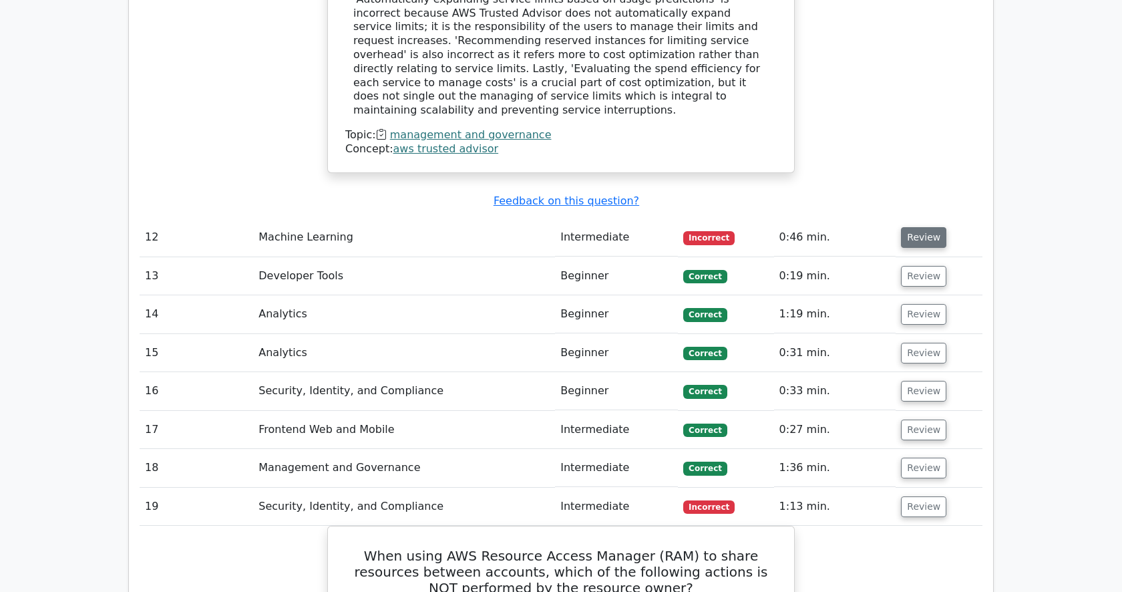
click at [920, 227] on button "Review" at bounding box center [923, 237] width 45 height 21
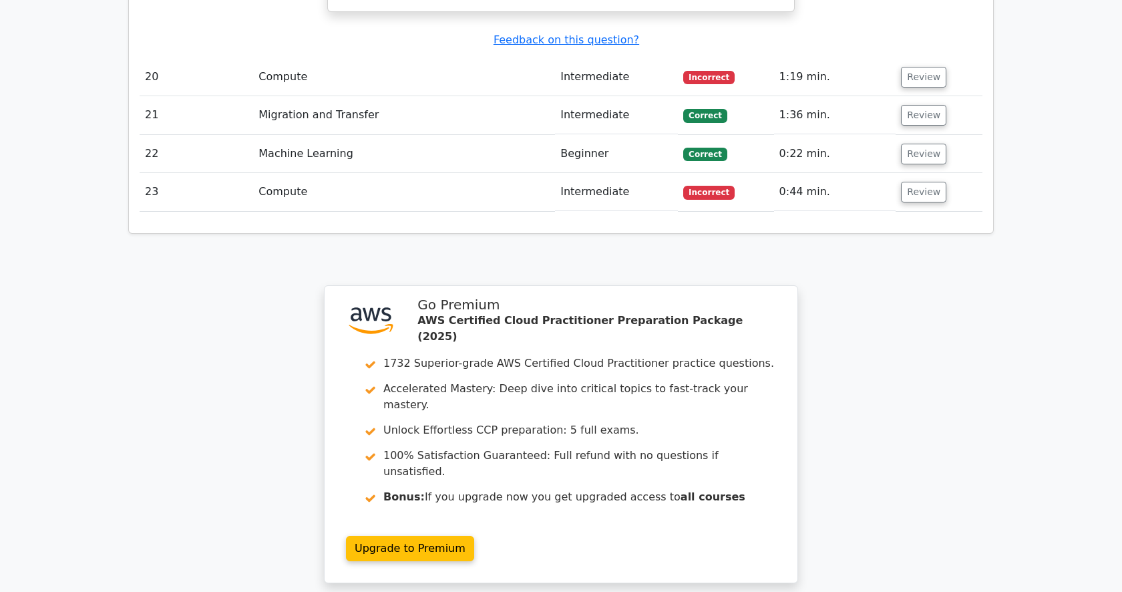
scroll to position [4297, 0]
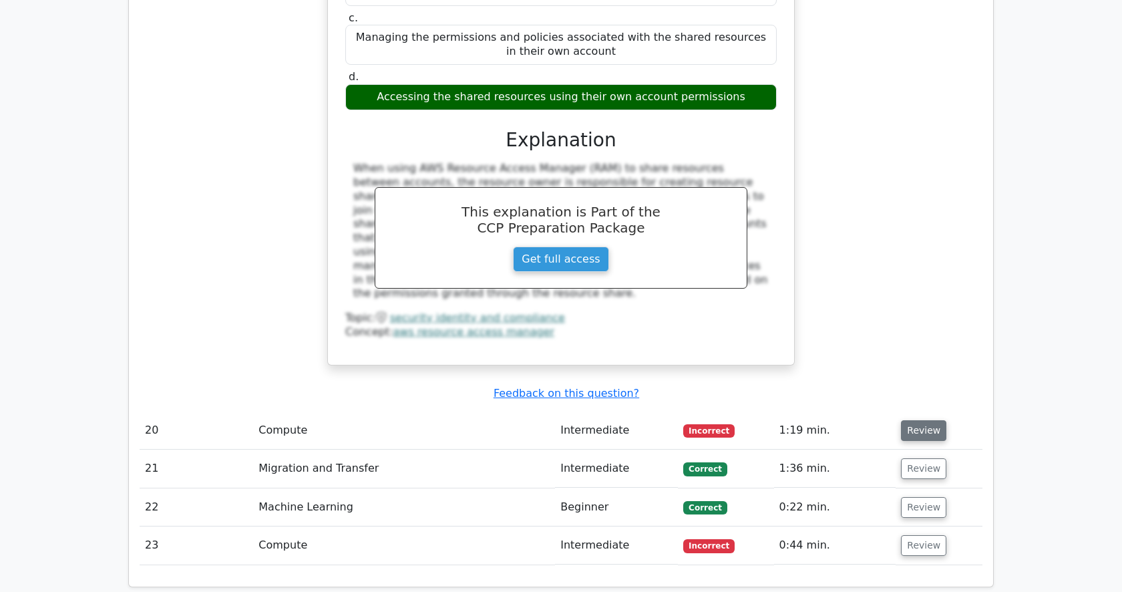
click at [912, 420] on button "Review" at bounding box center [923, 430] width 45 height 21
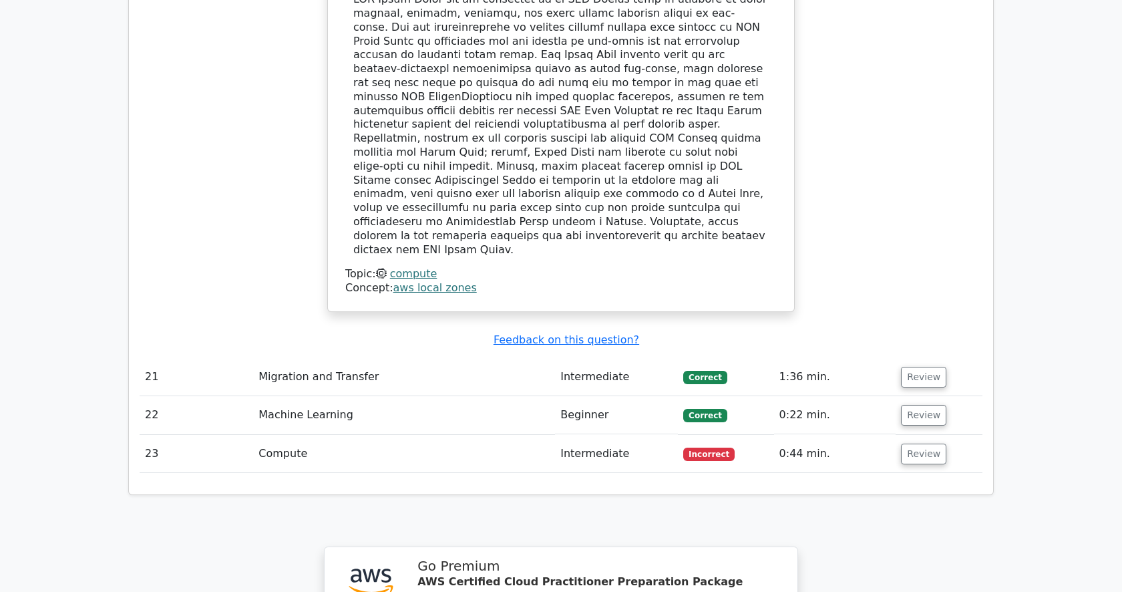
scroll to position [4969, 0]
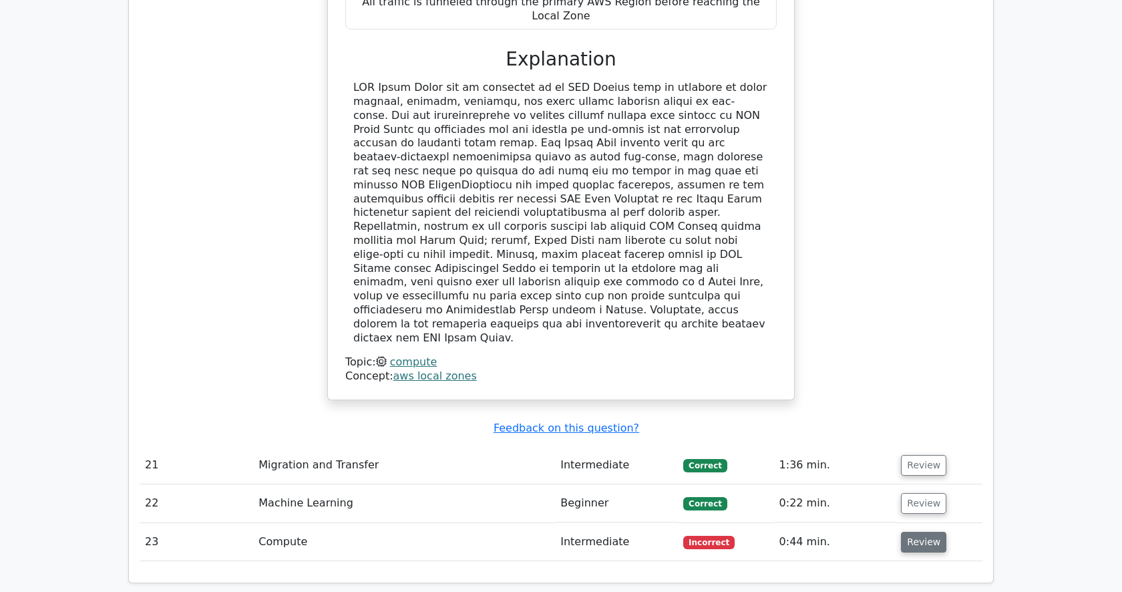
click at [924, 532] on button "Review" at bounding box center [923, 542] width 45 height 21
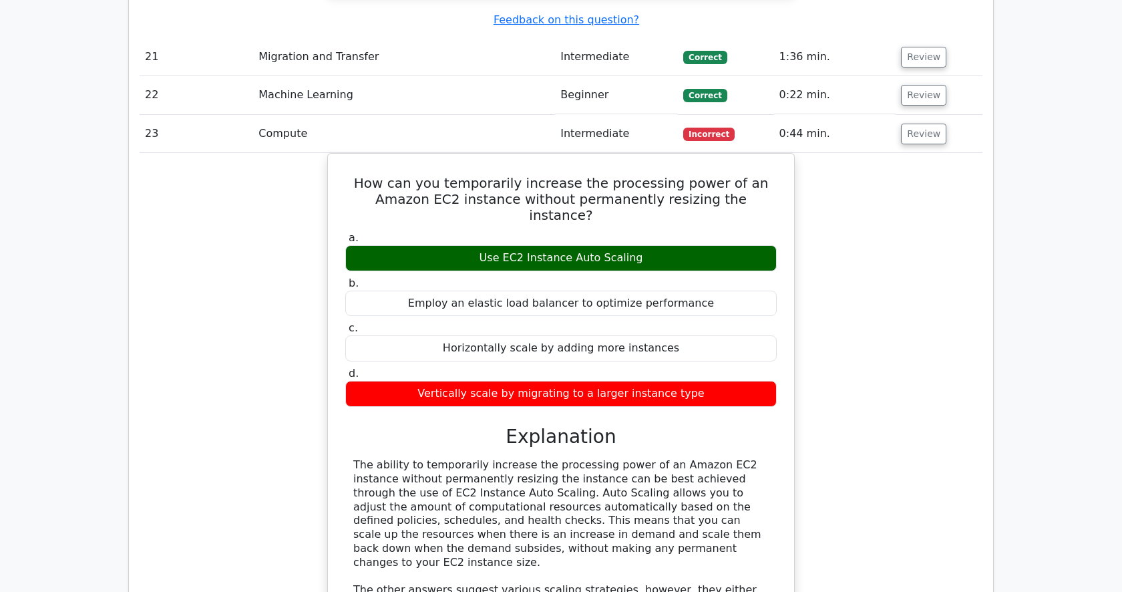
scroll to position [5319, 0]
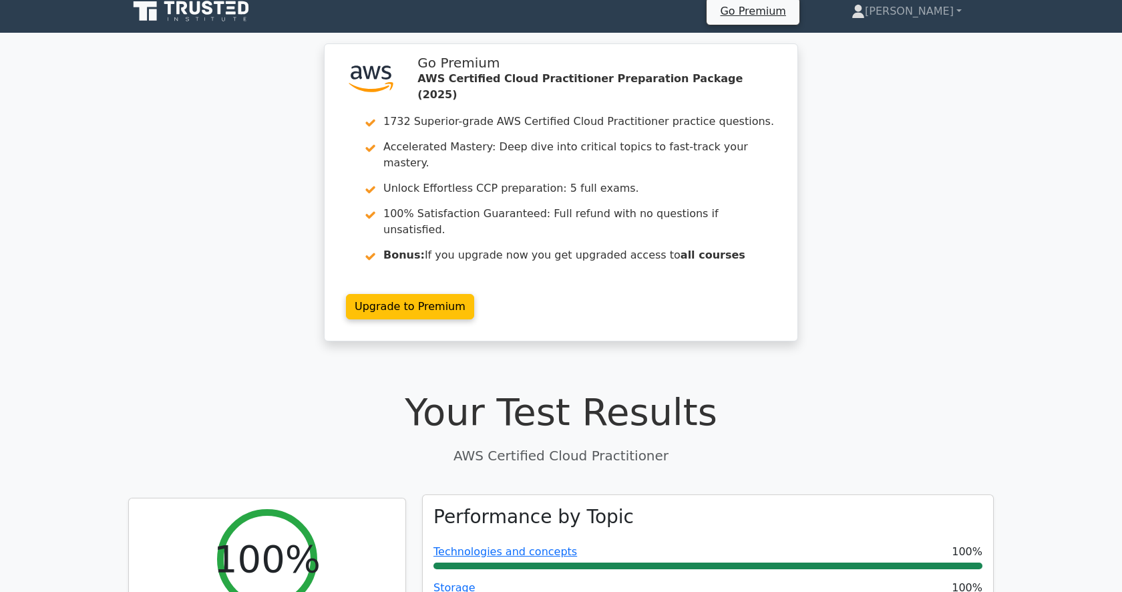
scroll to position [13, 0]
